Goal: Book appointment/travel/reservation

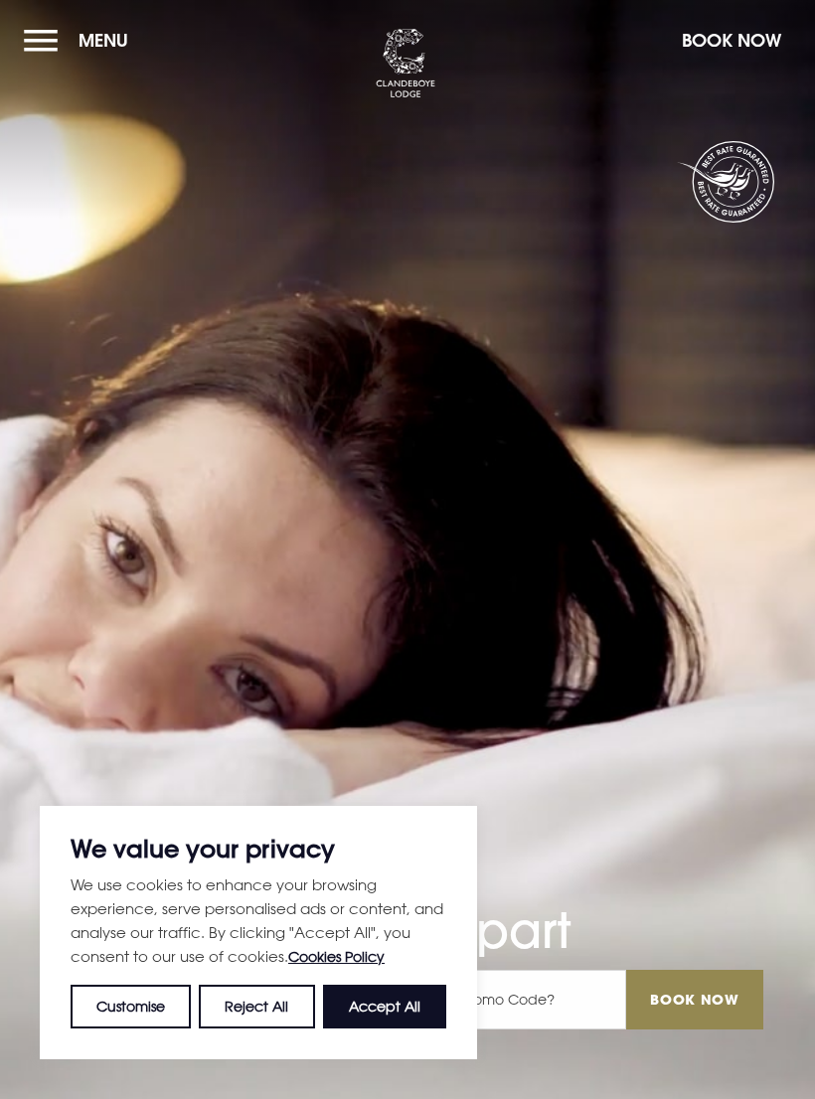
click at [384, 1013] on button "Accept All" at bounding box center [384, 1007] width 123 height 44
checkbox input "true"
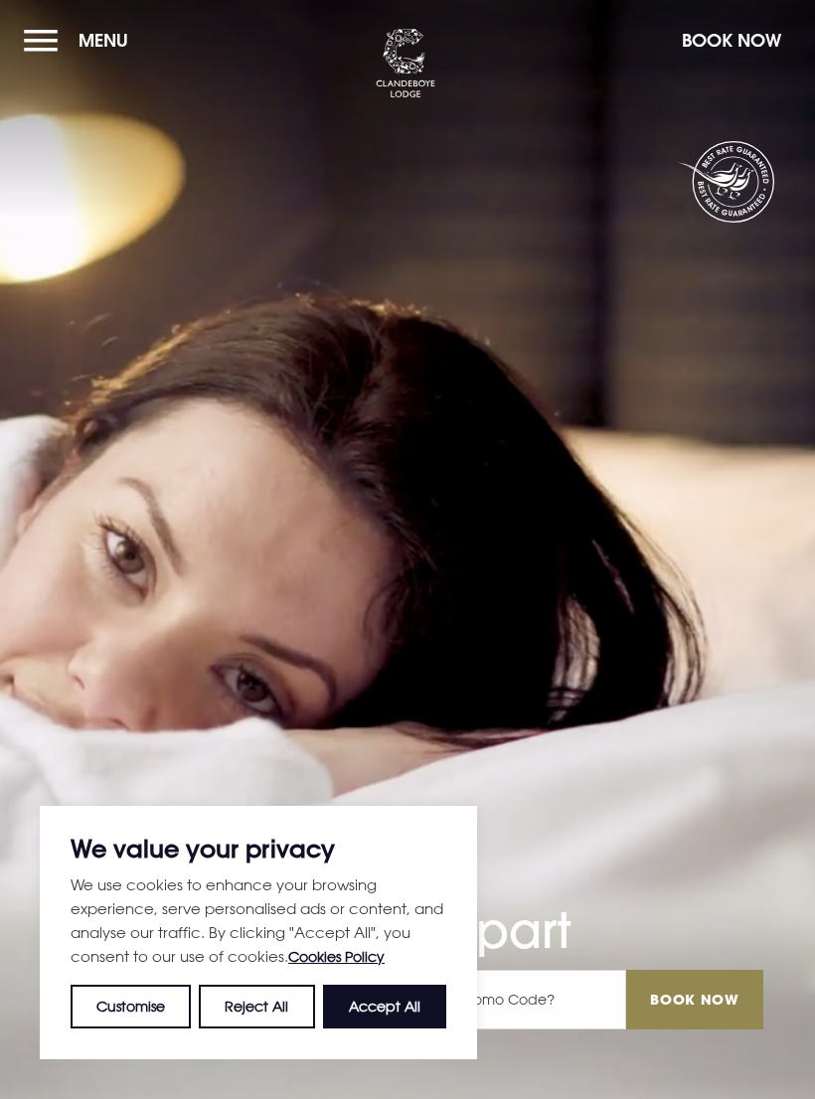
checkbox input "true"
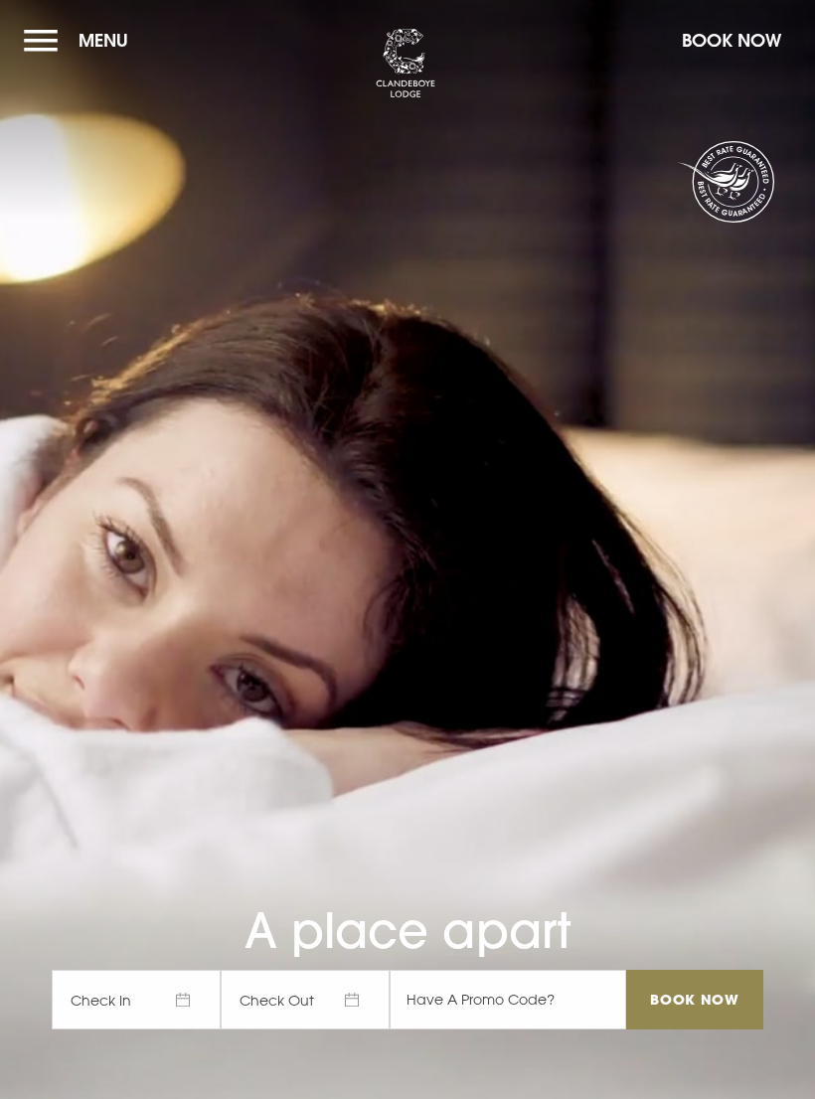
click at [169, 1029] on span "Check In" at bounding box center [136, 1000] width 169 height 60
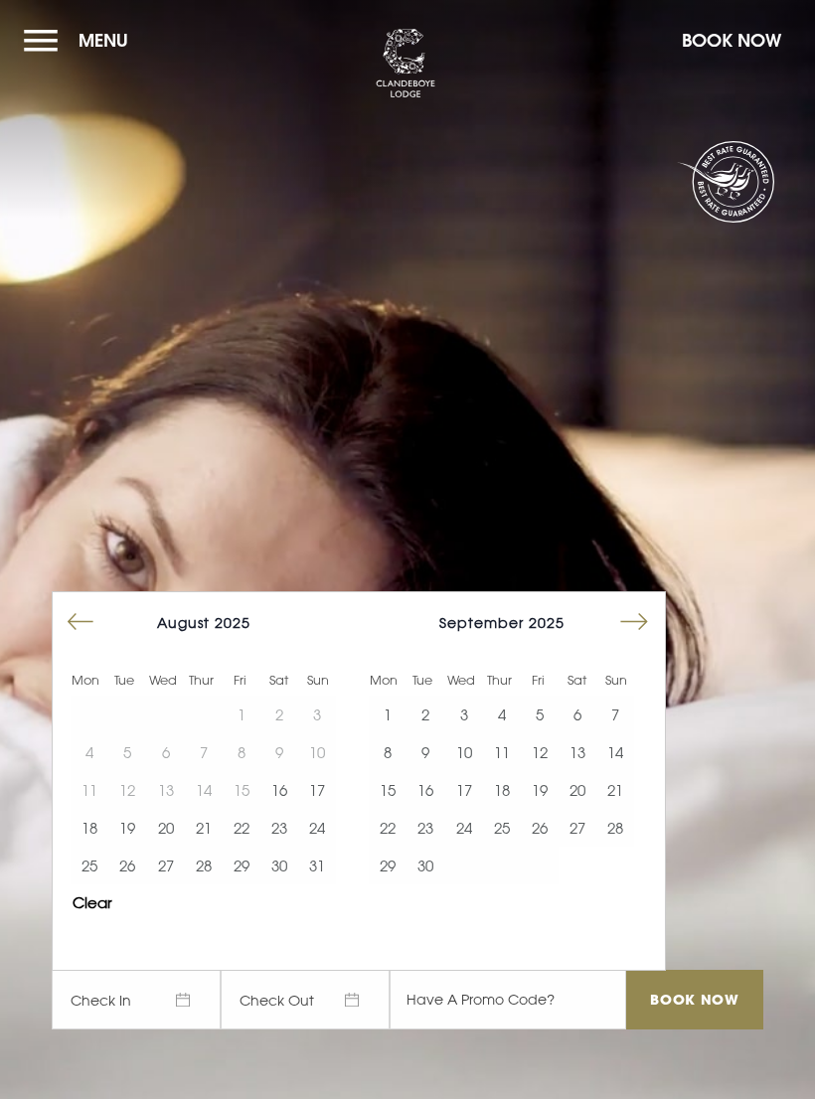
click at [292, 846] on button "23" at bounding box center [279, 828] width 38 height 38
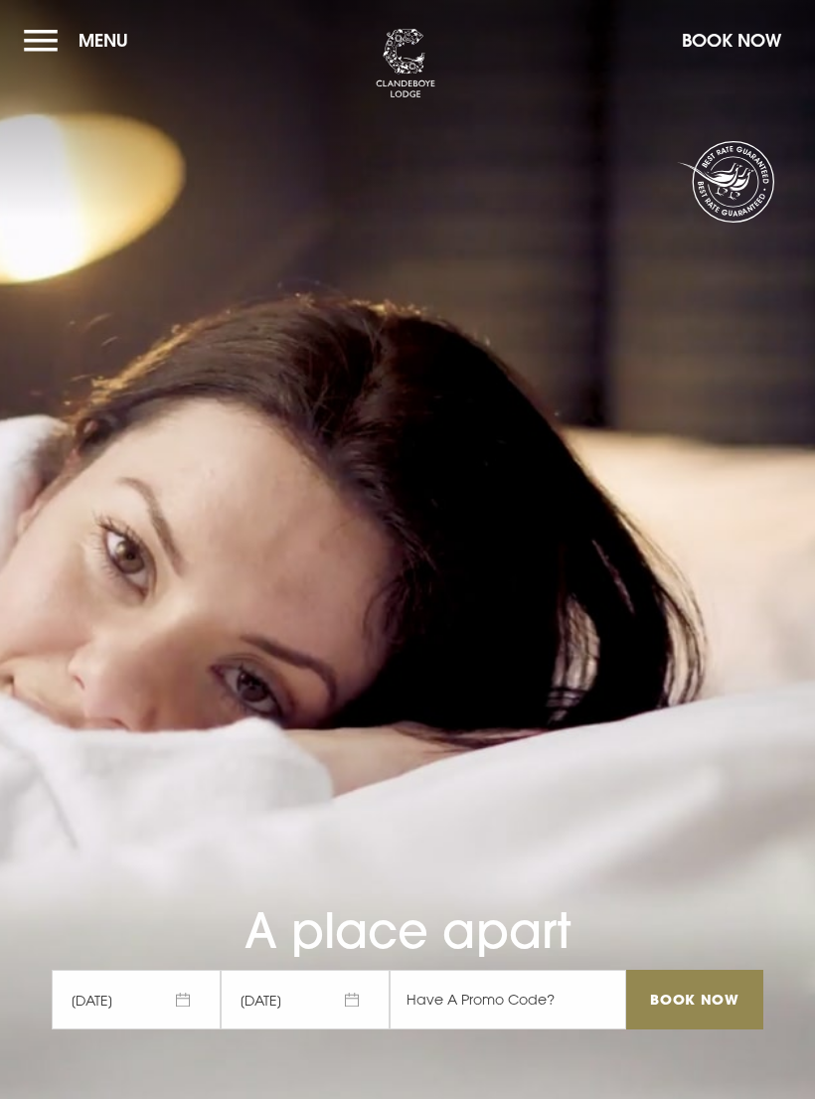
click at [695, 1029] on input "Book Now" at bounding box center [694, 1000] width 137 height 60
click at [47, 55] on button "Menu" at bounding box center [81, 40] width 114 height 43
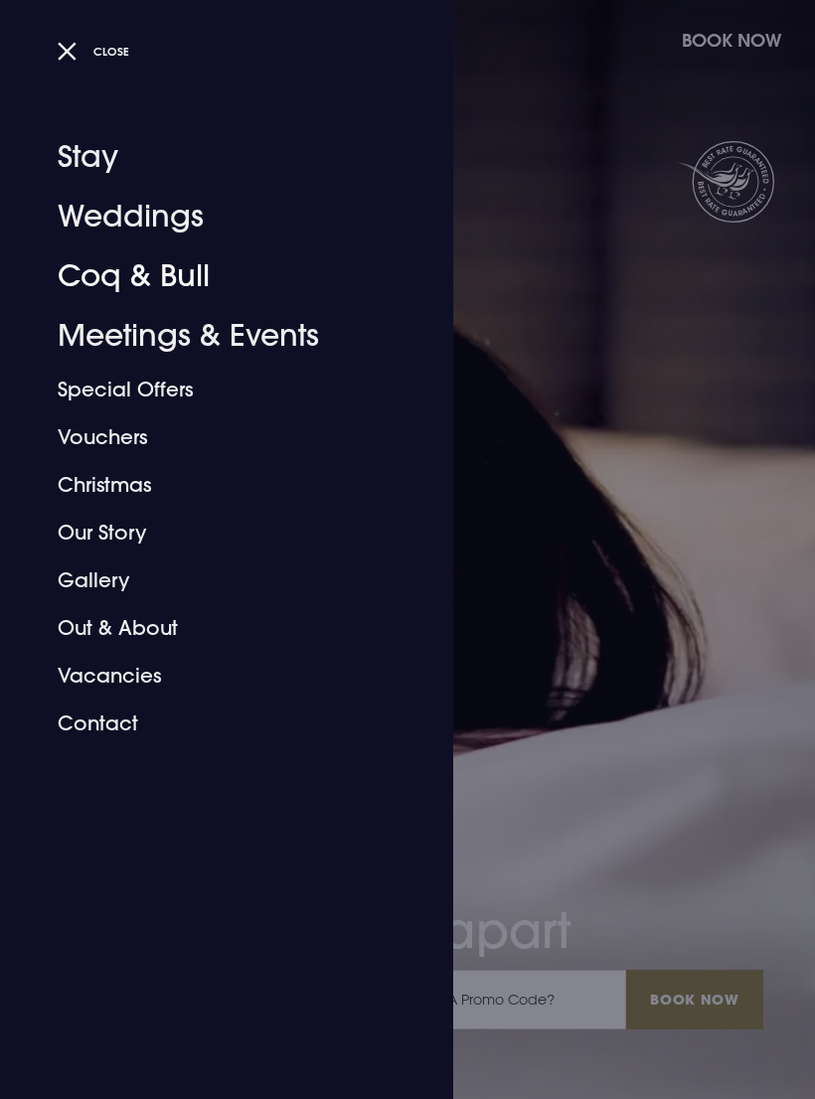
click at [143, 292] on link "Coq & Bull" at bounding box center [215, 276] width 314 height 60
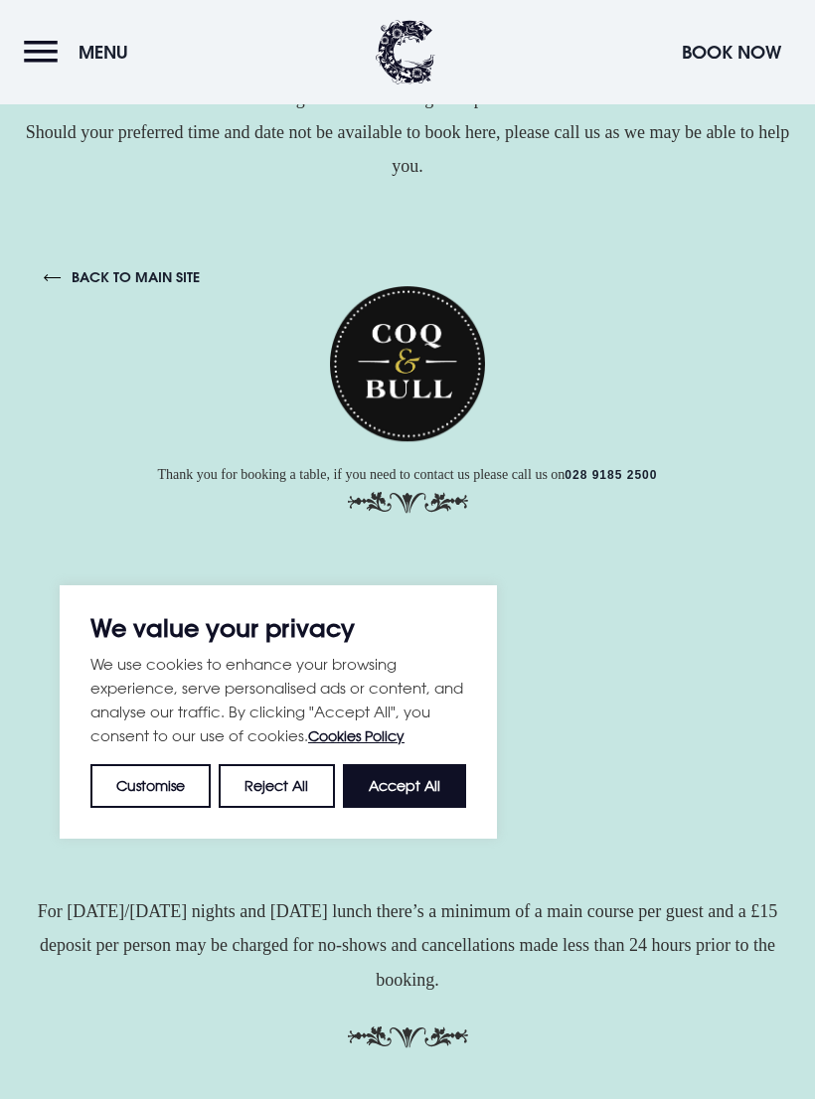
click at [416, 796] on button "Accept All" at bounding box center [404, 786] width 123 height 44
checkbox input "true"
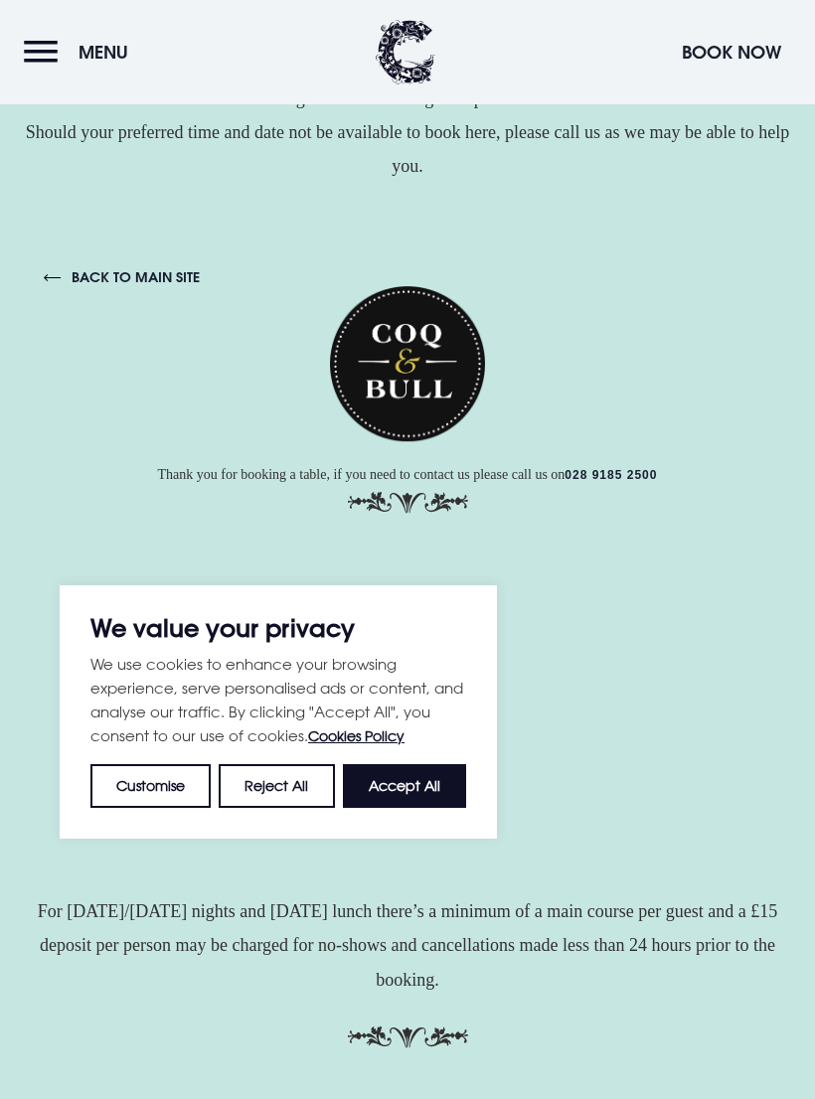
checkbox input "true"
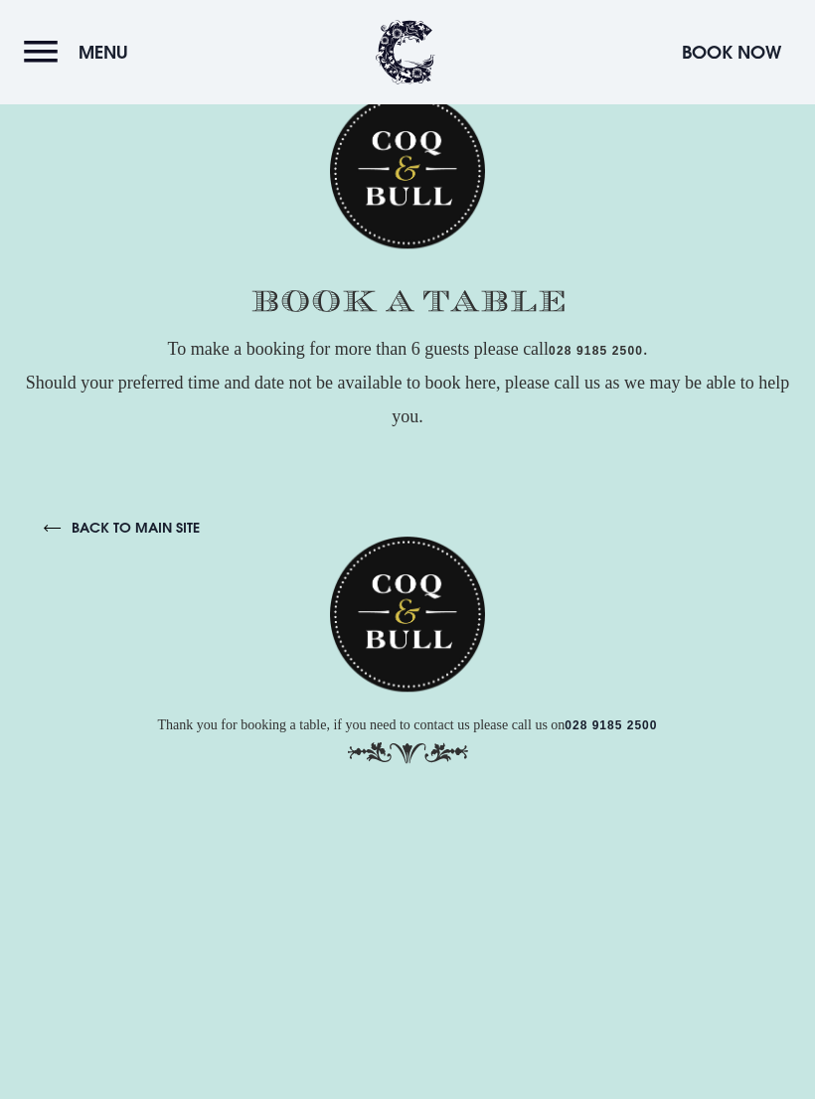
click at [130, 534] on link "back to main site" at bounding box center [122, 528] width 156 height 18
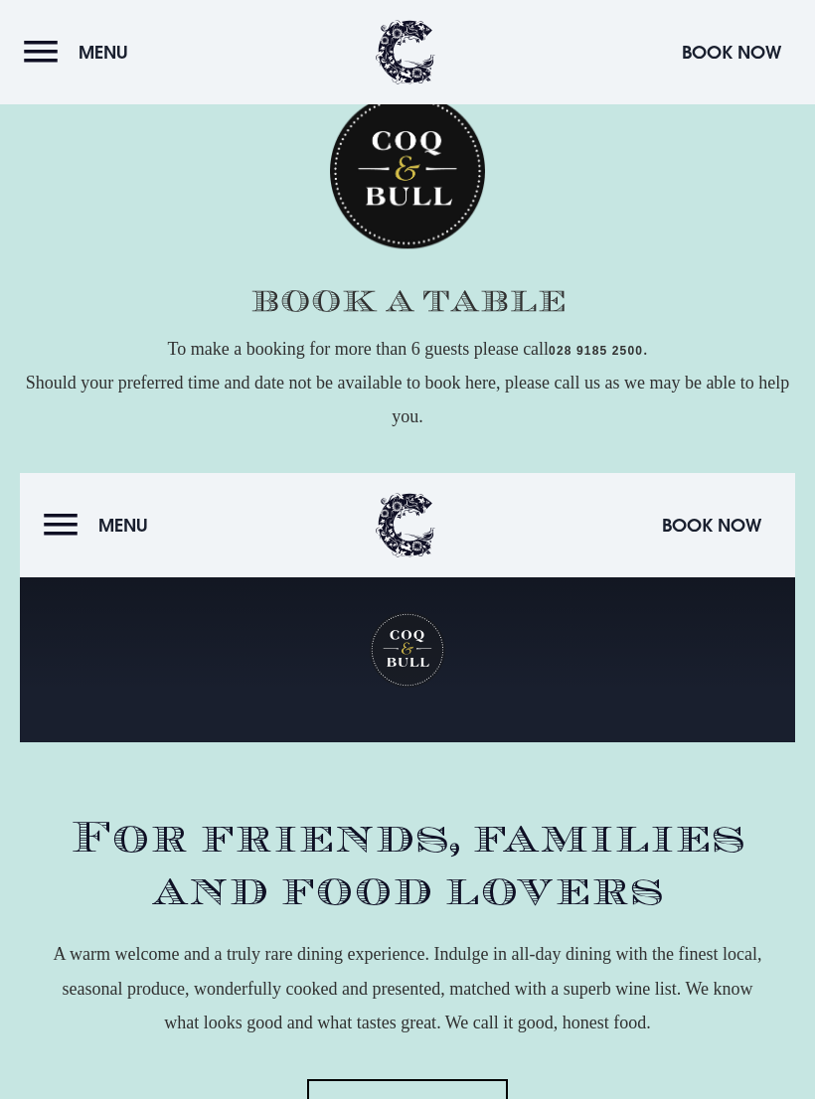
click at [75, 538] on button "Menu" at bounding box center [101, 525] width 114 height 43
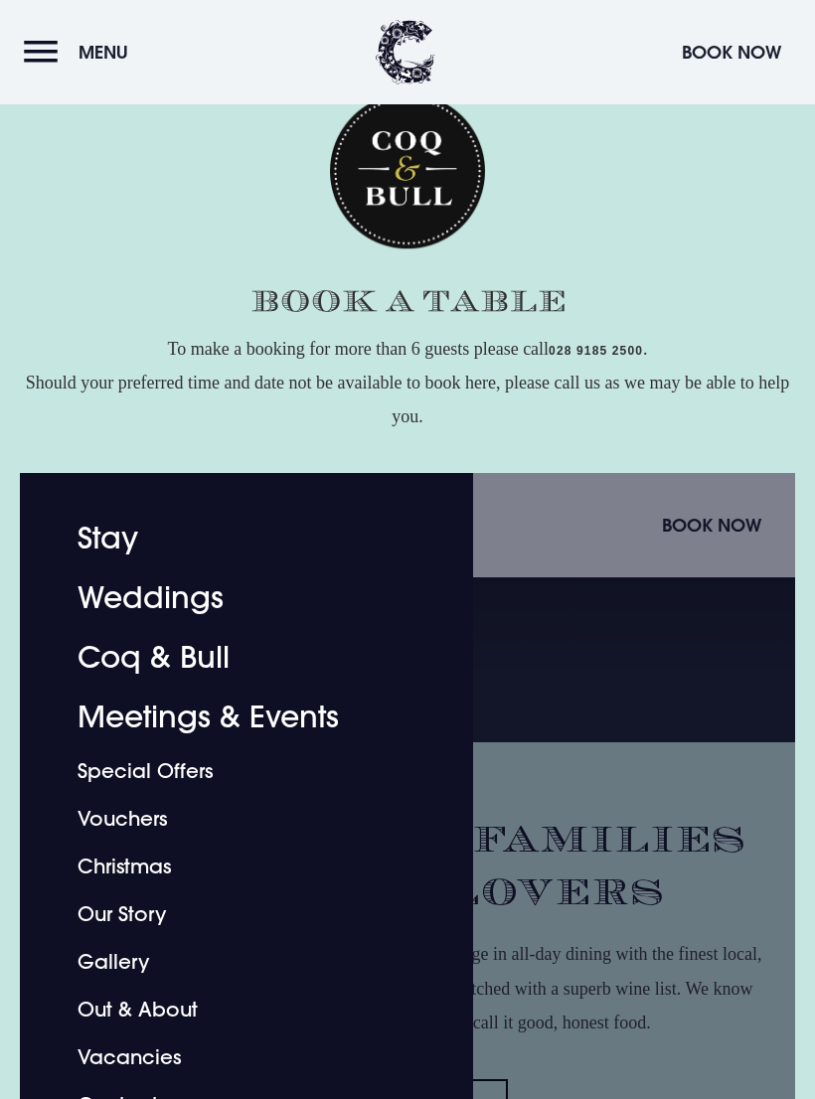
scroll to position [439, 0]
click at [621, 433] on p "To make a booking for more than 6 guests please call 028 9185 2500 . Should you…" at bounding box center [407, 383] width 775 height 102
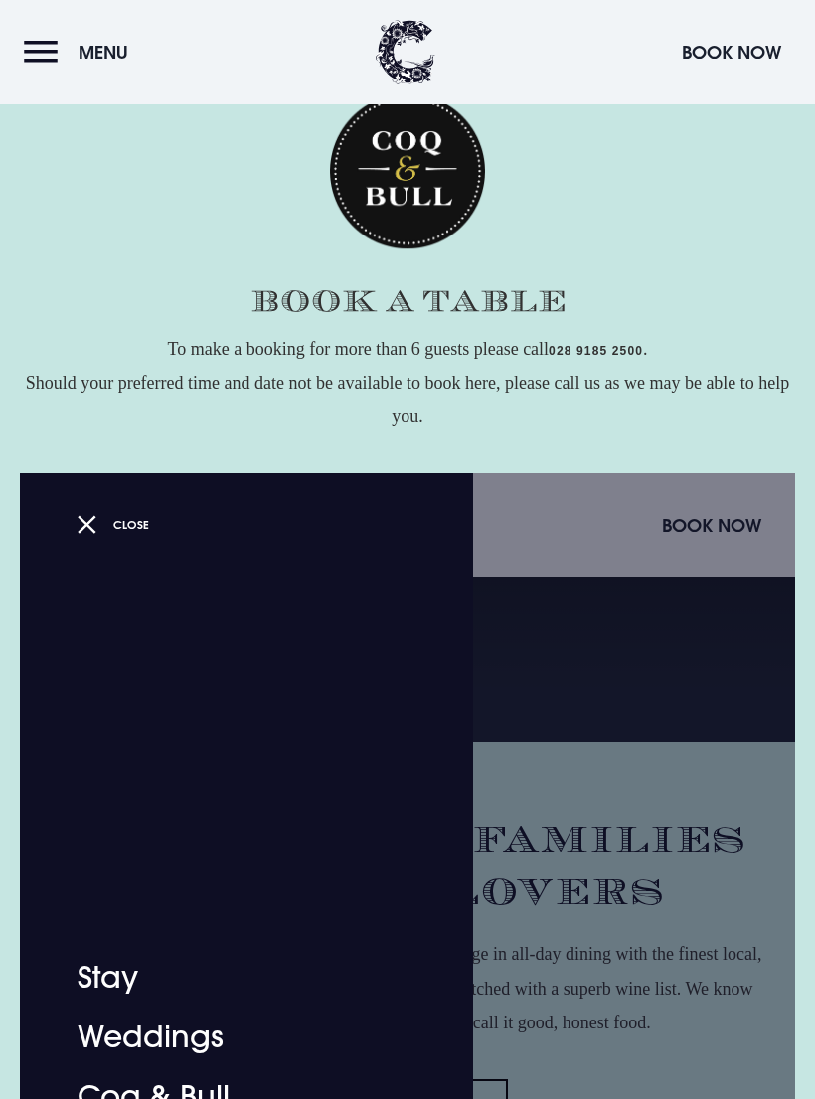
scroll to position [0, 0]
click at [103, 532] on button "Close" at bounding box center [113, 524] width 73 height 29
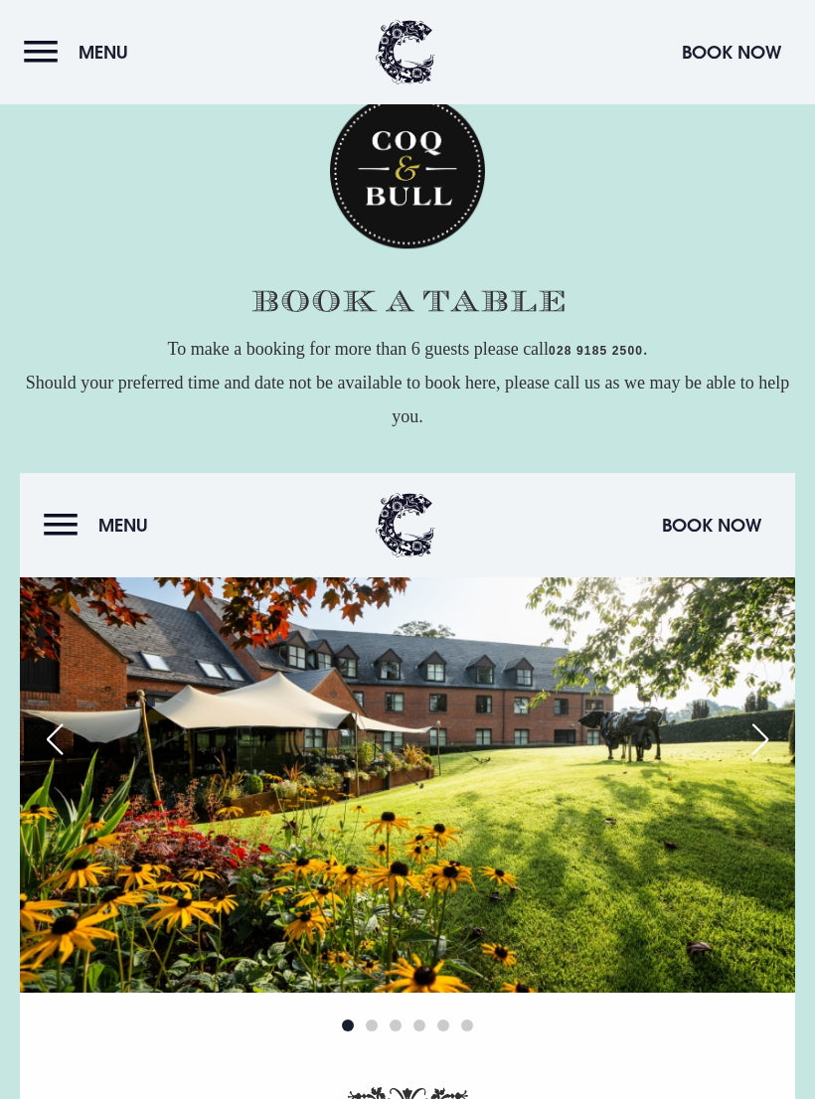
scroll to position [2548, 0]
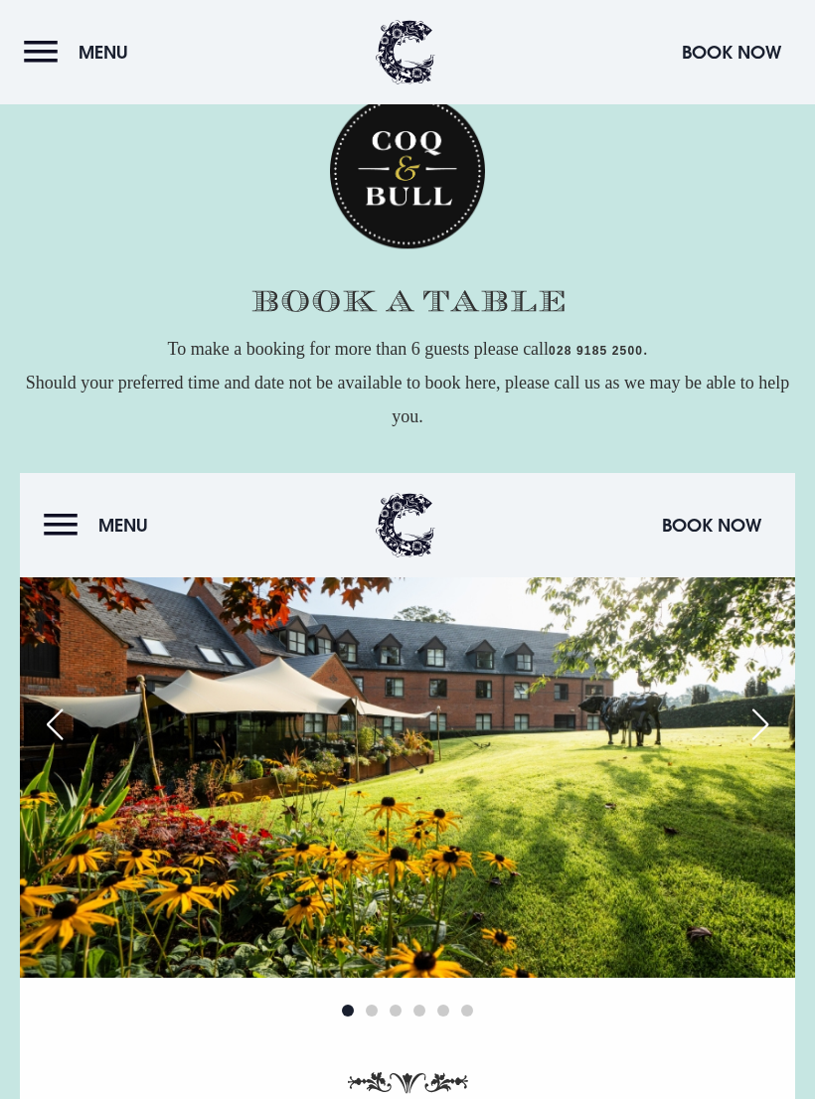
click at [242, 377] on link "View Menu" at bounding box center [231, 354] width 139 height 46
click at [596, 377] on link "View Menu" at bounding box center [583, 354] width 139 height 46
